Goal: Task Accomplishment & Management: Use online tool/utility

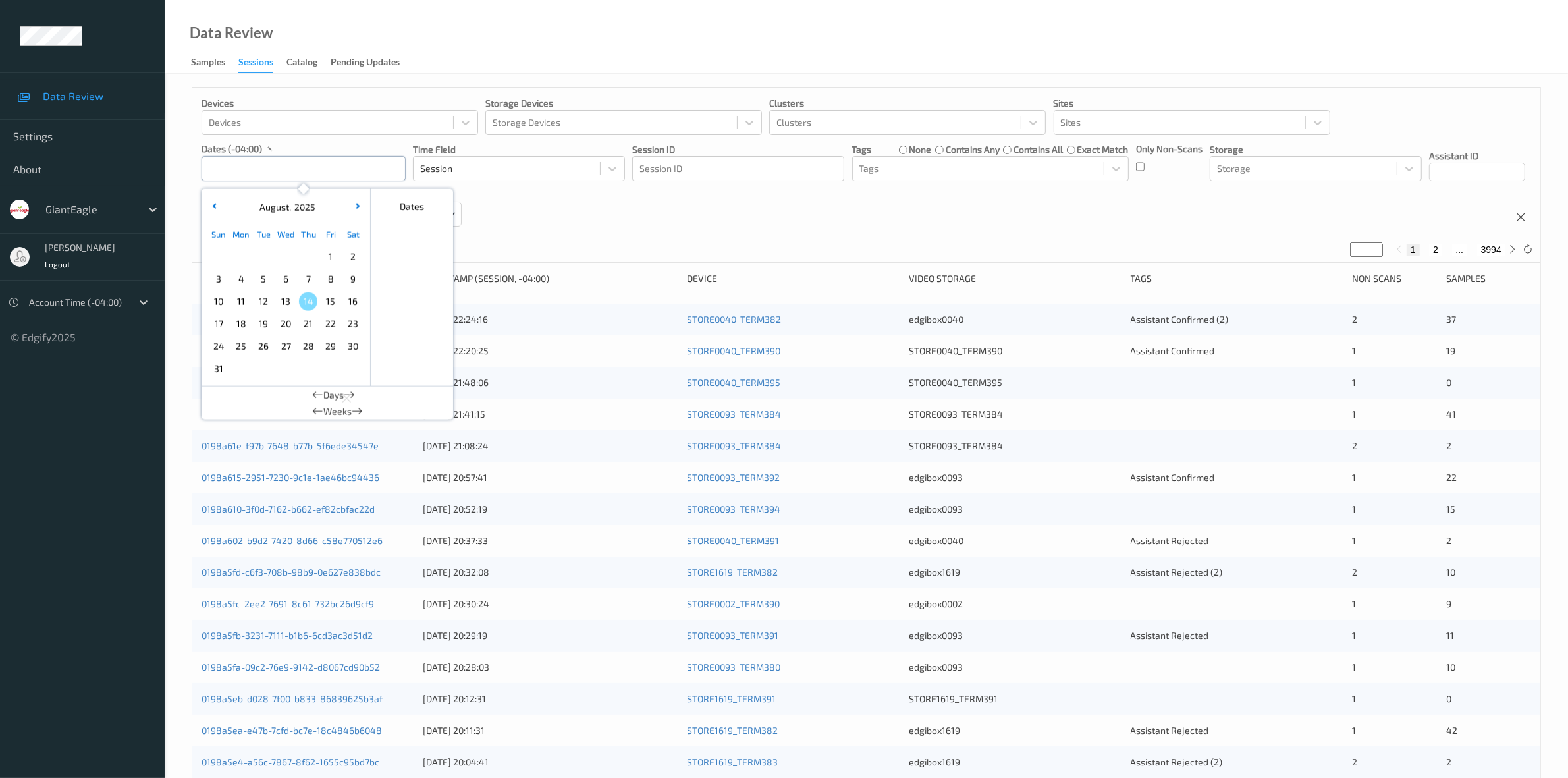
click at [280, 178] on input "text" at bounding box center [303, 169] width 204 height 25
click at [283, 301] on span "13" at bounding box center [286, 302] width 19 height 19
type input "[DATE] 00:00 -> [DATE] 23:59"
click at [765, 219] on div "Devices Devices Storage Devices Storage Devices Clusters Clusters Sites Sites d…" at bounding box center [866, 162] width 1348 height 149
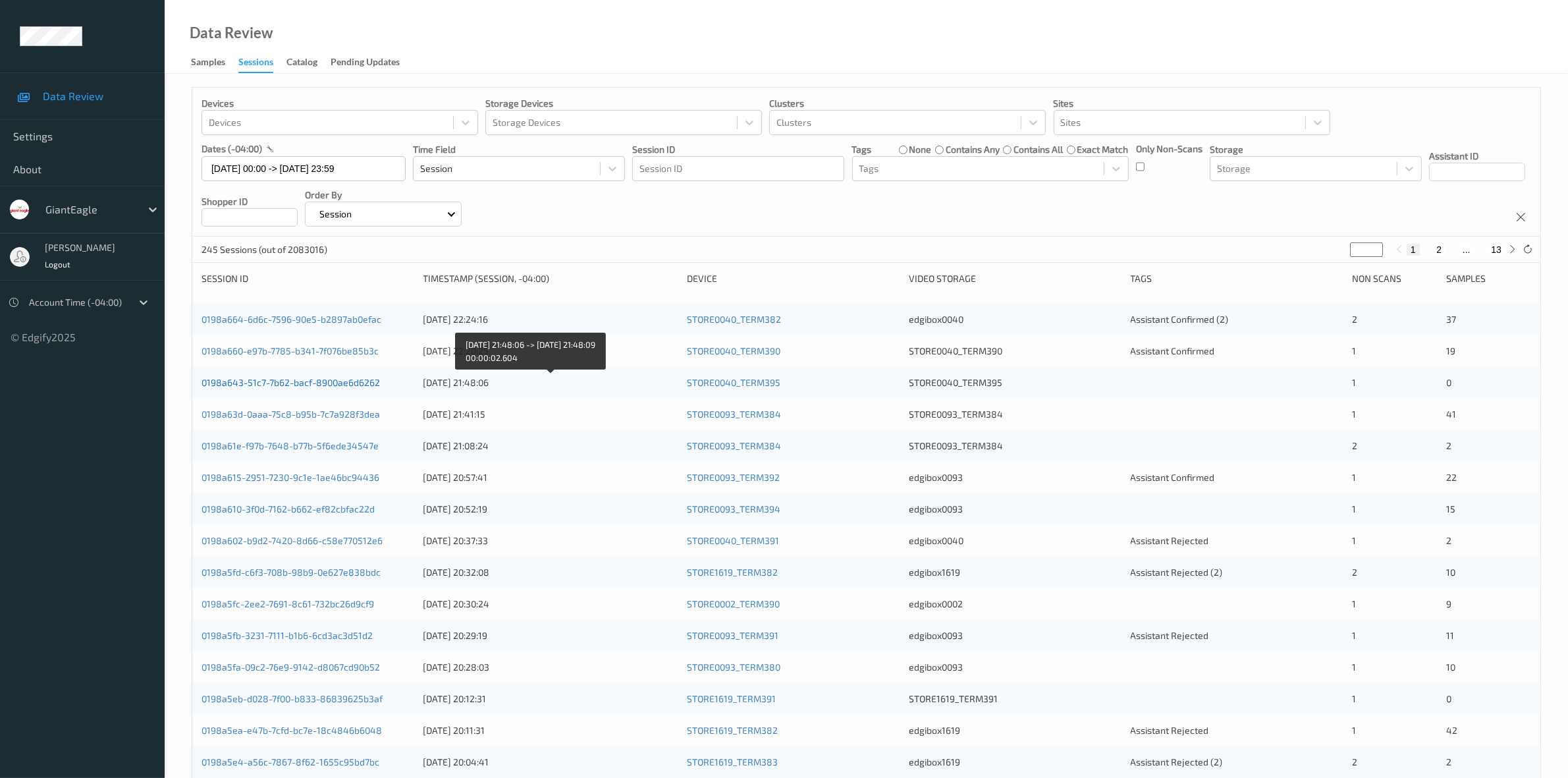
click at [361, 384] on link "0198a643-51c7-7b62-bacf-8900ae6d6262" at bounding box center [291, 382] width 179 height 11
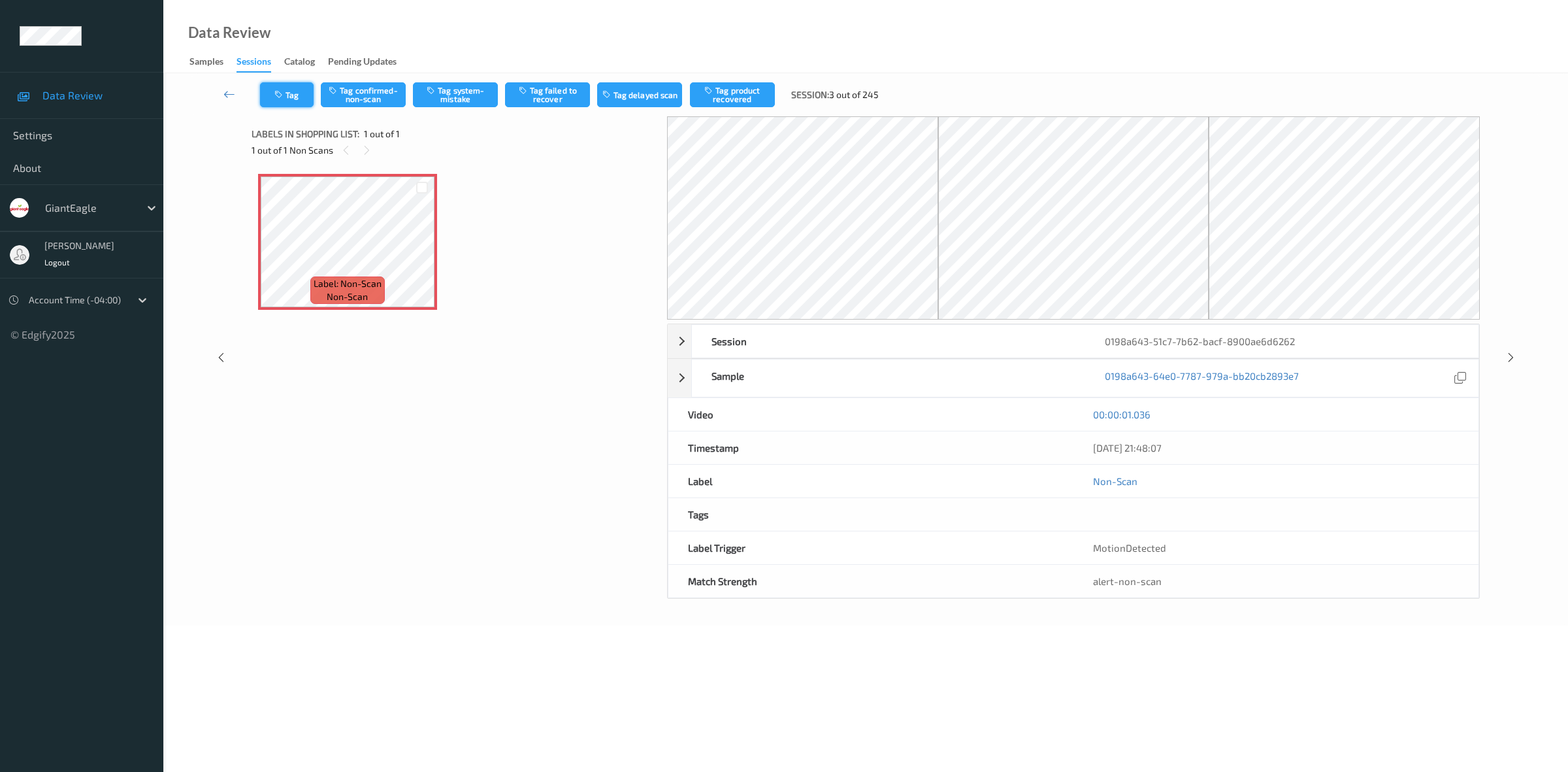
click at [298, 83] on button "Tag" at bounding box center [286, 94] width 54 height 25
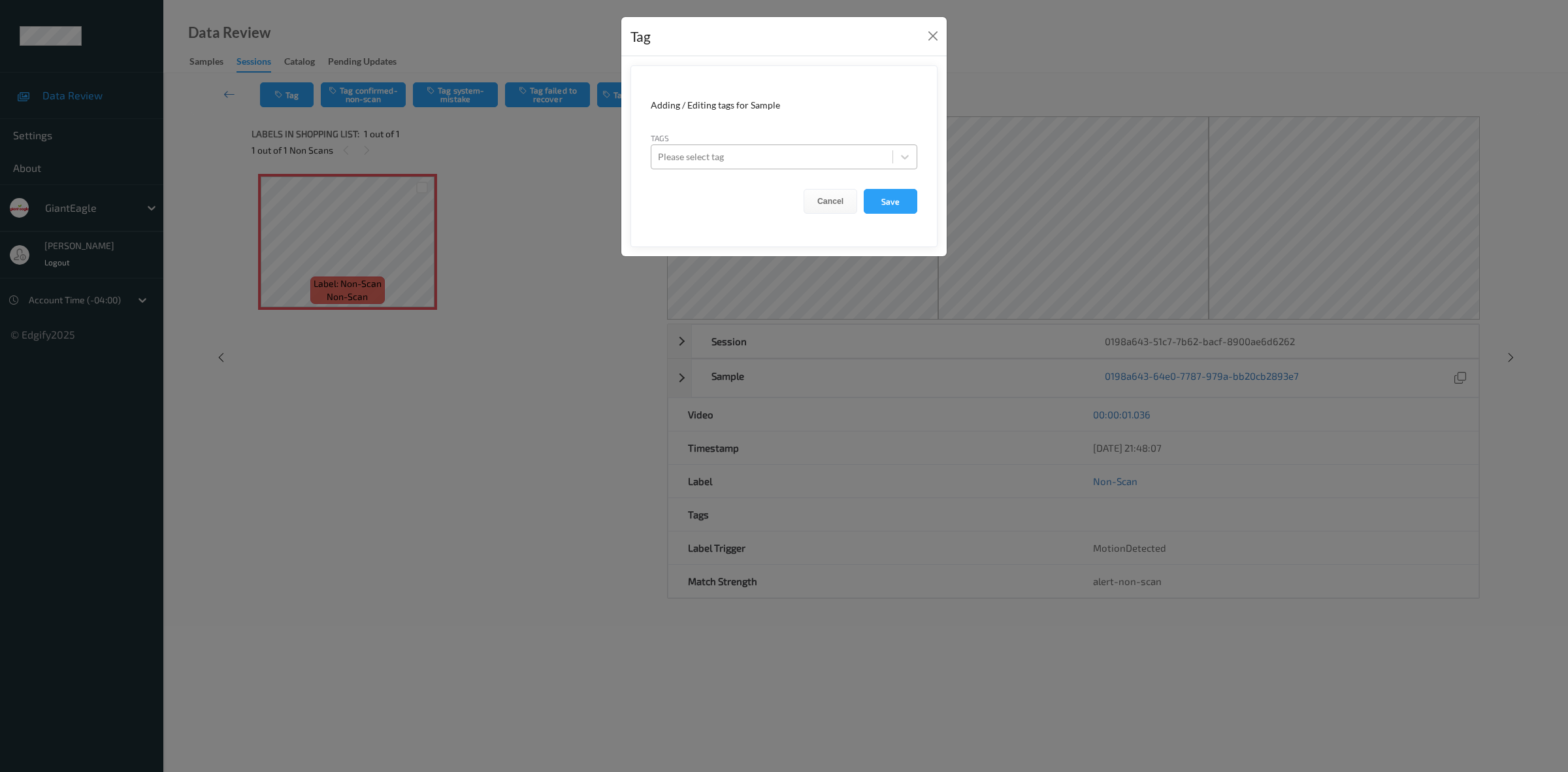
click at [814, 152] on div at bounding box center [772, 156] width 228 height 16
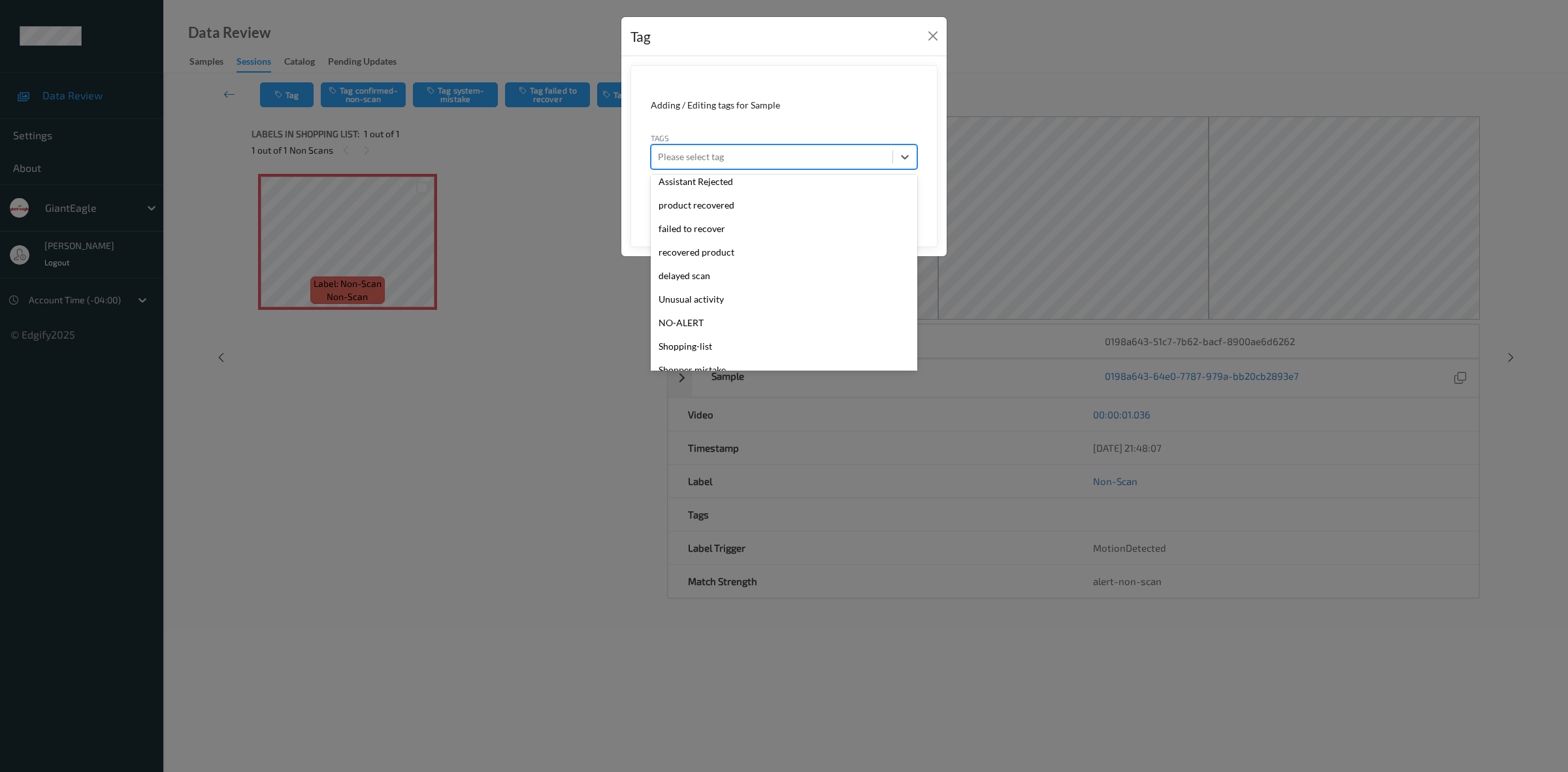
scroll to position [138, 0]
click at [405, 416] on div "Tag Adding / Editing tags for Sample Tags option Shopper mistake focused, 14 of…" at bounding box center [784, 386] width 1568 height 772
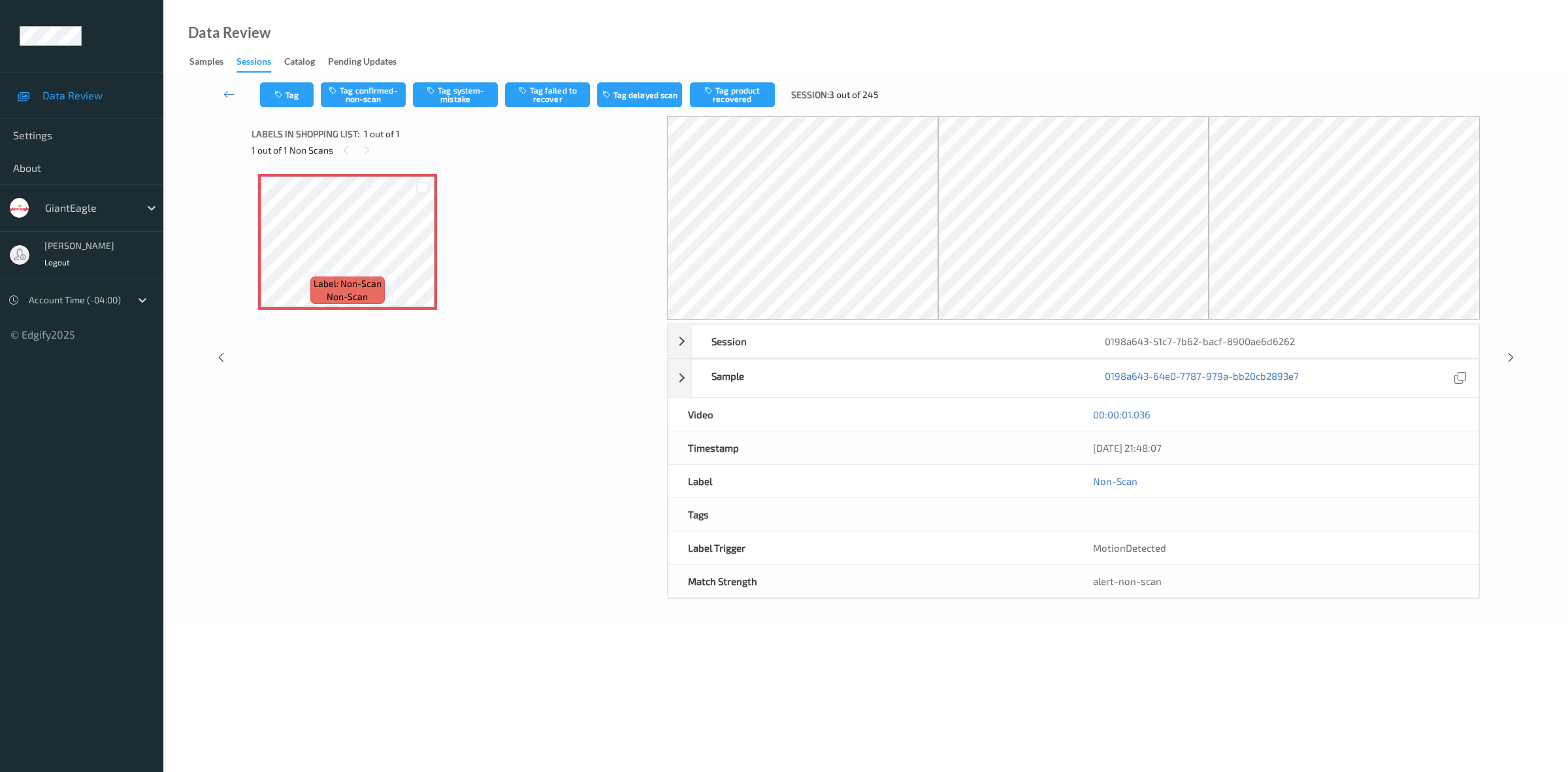
drag, startPoint x: 511, startPoint y: 459, endPoint x: 332, endPoint y: 291, distance: 245.5
click at [511, 459] on div "Label: Non-Scan non-scan Label: Non-Scan non-scan Label: Non-Scan non-scan" at bounding box center [455, 361] width 407 height 386
